Goal: Information Seeking & Learning: Learn about a topic

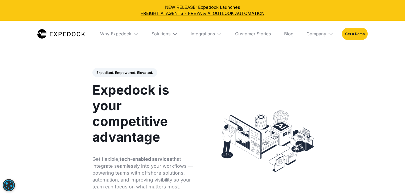
select select
click at [167, 35] on div "Solutions" at bounding box center [161, 33] width 19 height 5
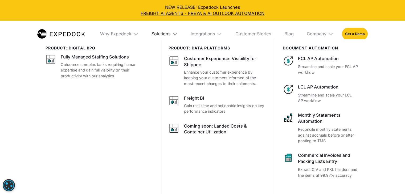
click at [163, 34] on div "Solutions" at bounding box center [161, 33] width 19 height 5
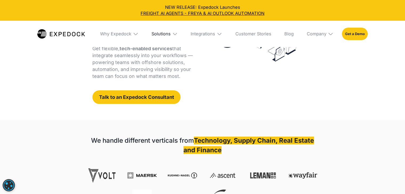
click at [163, 35] on div "Solutions" at bounding box center [161, 33] width 19 height 5
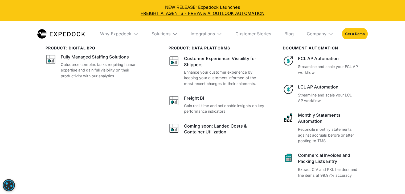
scroll to position [107, 0]
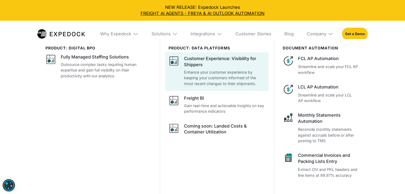
click at [202, 62] on div "Customer Experience: Visibility for Shippers" at bounding box center [224, 62] width 81 height 12
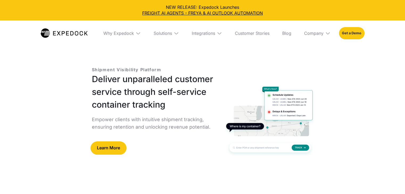
select select
click at [161, 31] on div "Solutions" at bounding box center [163, 33] width 18 height 5
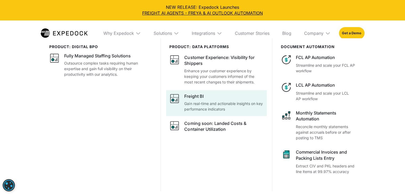
click at [202, 98] on div "Freight BI" at bounding box center [193, 96] width 19 height 6
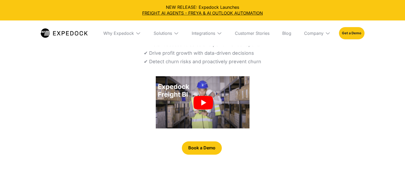
select select
click at [123, 34] on div "Why Expedock" at bounding box center [118, 33] width 31 height 5
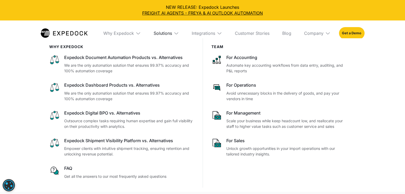
click at [170, 32] on div "Solutions" at bounding box center [163, 33] width 18 height 5
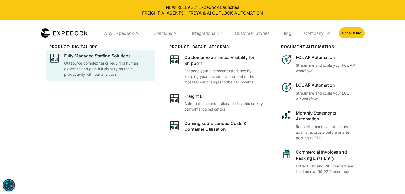
click at [107, 54] on div "Fully Managed Staffing Solutions" at bounding box center [97, 56] width 67 height 6
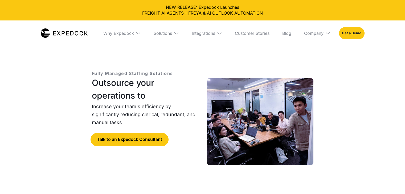
select select
